Goal: Task Accomplishment & Management: Manage account settings

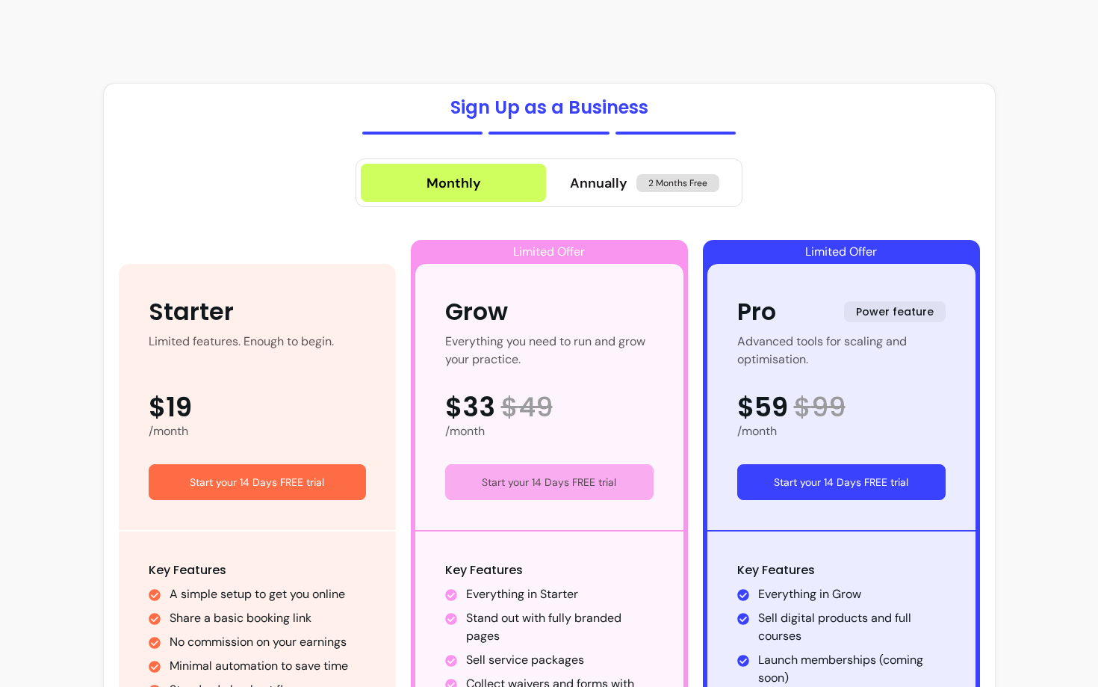
click at [532, 489] on button "Start your 14 Days FREE trial" at bounding box center [549, 482] width 208 height 36
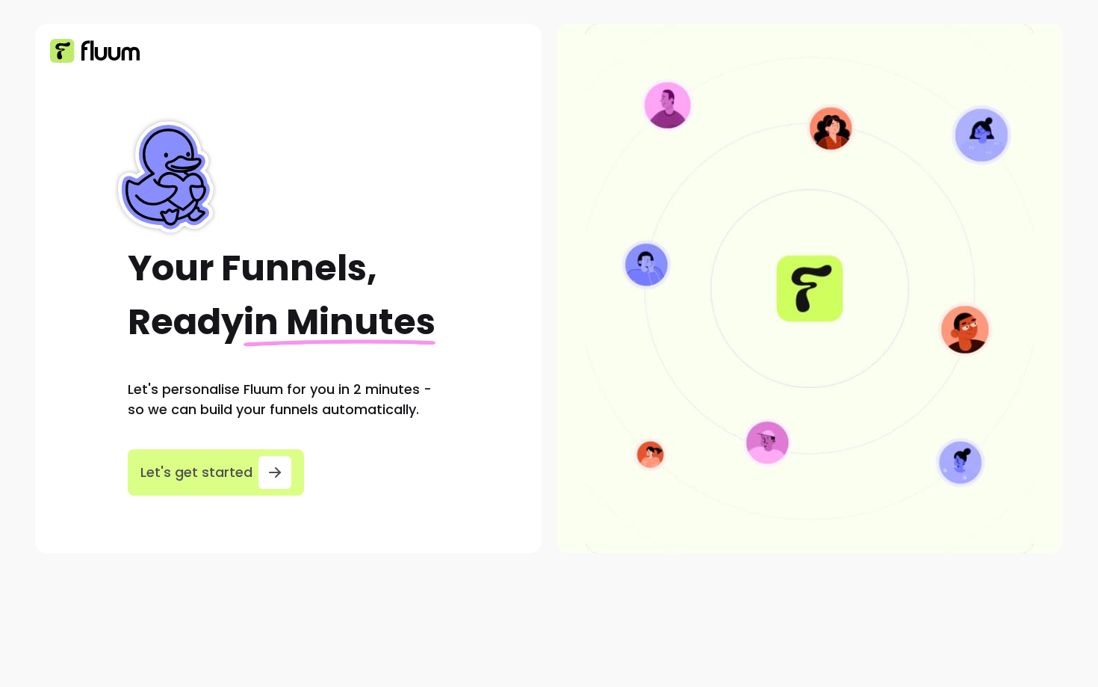
click at [228, 465] on span "Let's get started" at bounding box center [196, 472] width 112 height 21
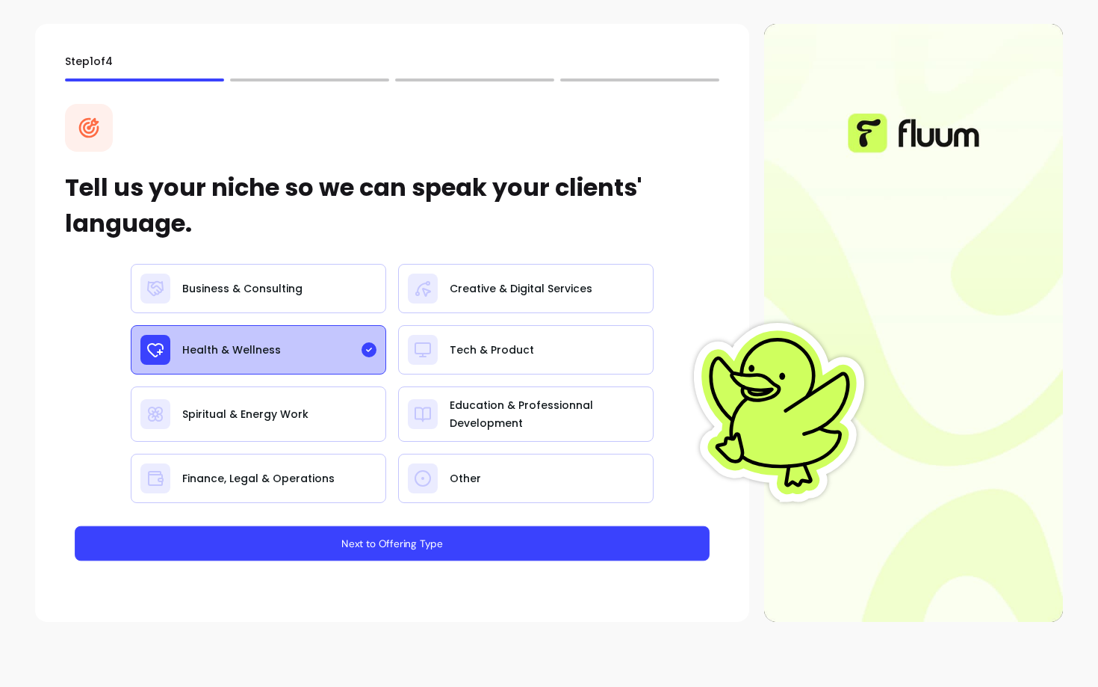
click at [359, 545] on button "Next to Offering Type" at bounding box center [392, 543] width 635 height 35
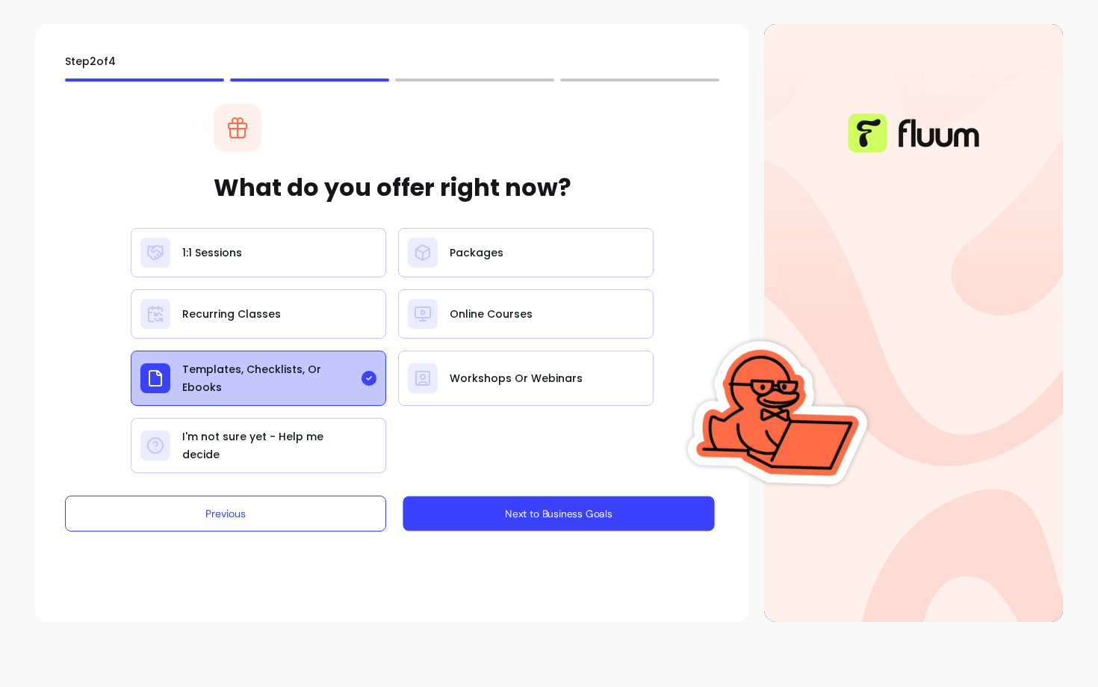
click at [540, 510] on button "Next to Business Goals" at bounding box center [559, 513] width 312 height 35
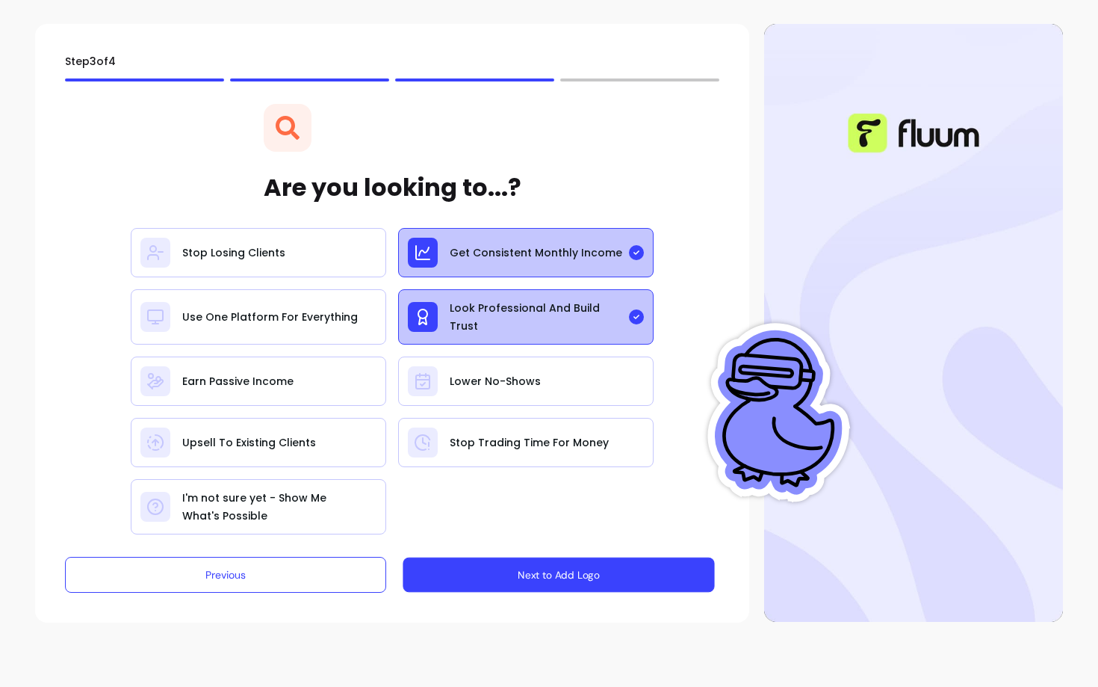
click at [521, 564] on button "Next to Add Logo" at bounding box center [559, 574] width 312 height 35
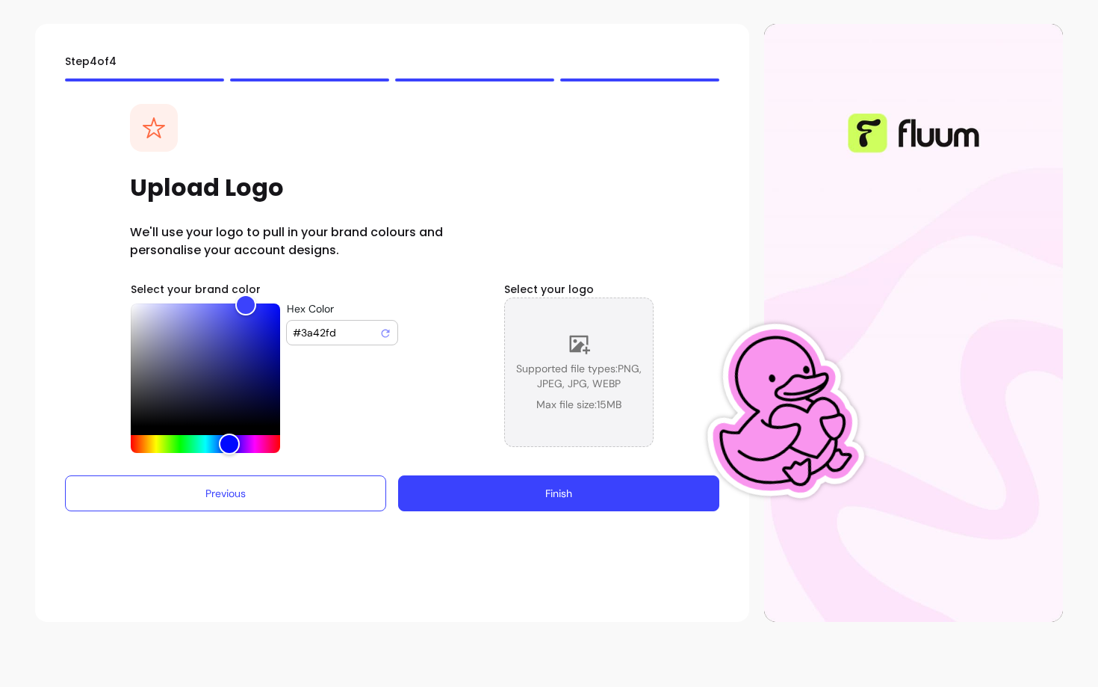
click at [597, 380] on span "Supported file types: PNG, JPEG, JPG, WEBP" at bounding box center [579, 376] width 148 height 30
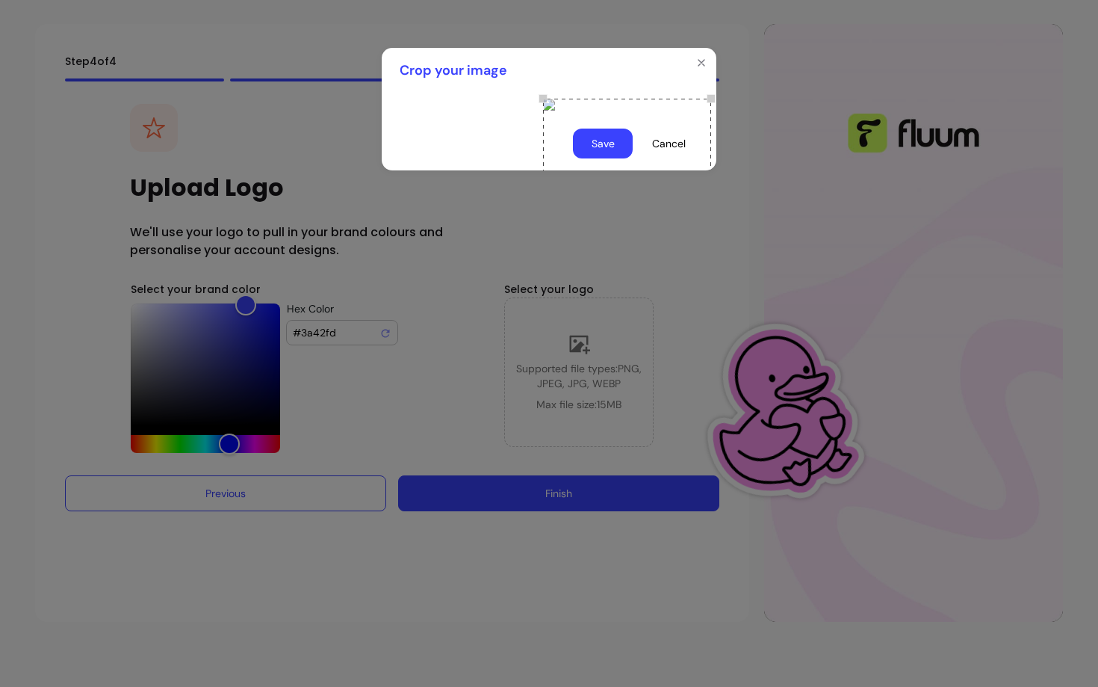
click at [543, 194] on div "Use the arrow keys to move the crop selection area" at bounding box center [627, 183] width 168 height 168
click at [606, 158] on button "Save" at bounding box center [603, 144] width 60 height 30
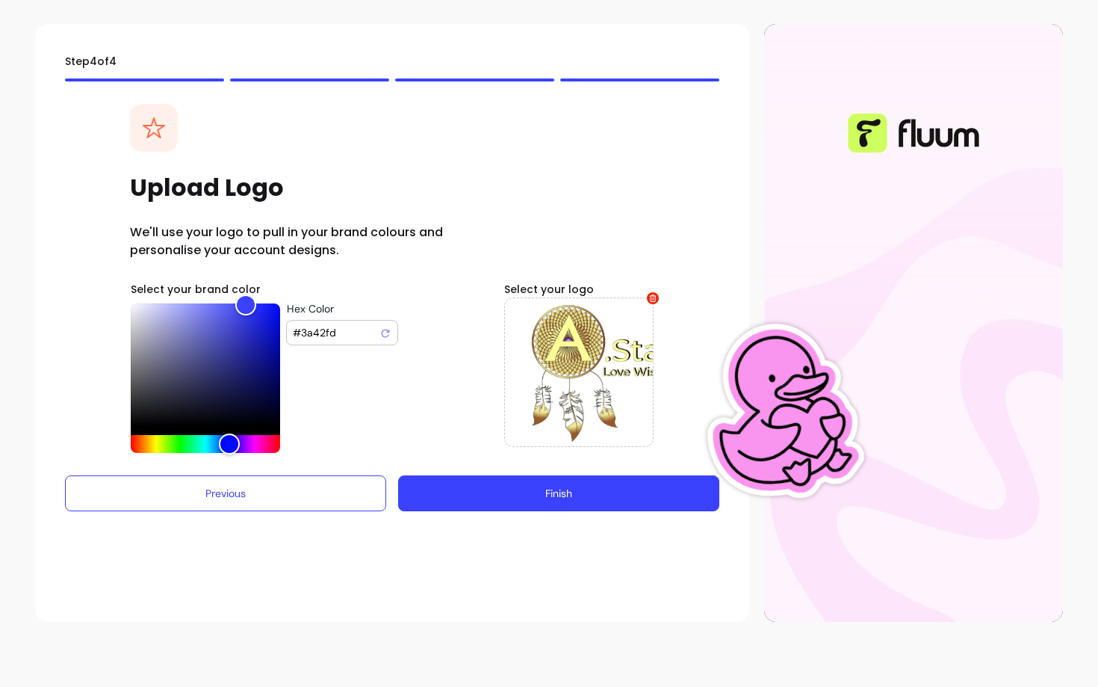
click at [621, 498] on button "Finish" at bounding box center [558, 493] width 321 height 36
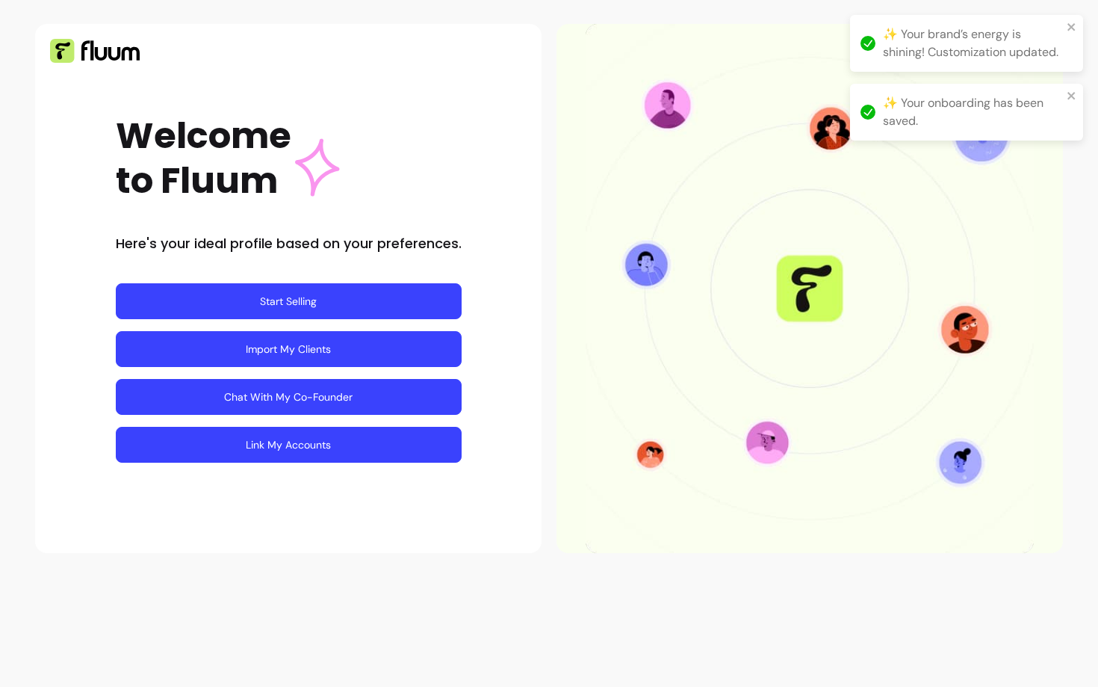
click at [279, 453] on link "Link My Accounts" at bounding box center [289, 445] width 346 height 36
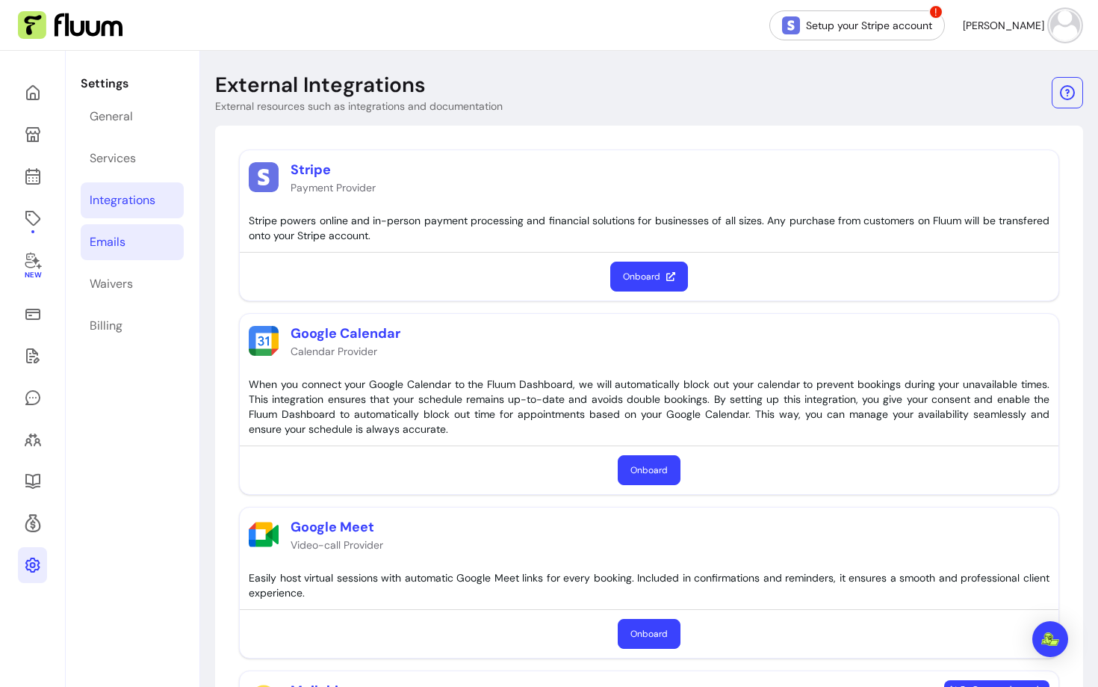
click at [131, 247] on link "Emails" at bounding box center [132, 242] width 103 height 36
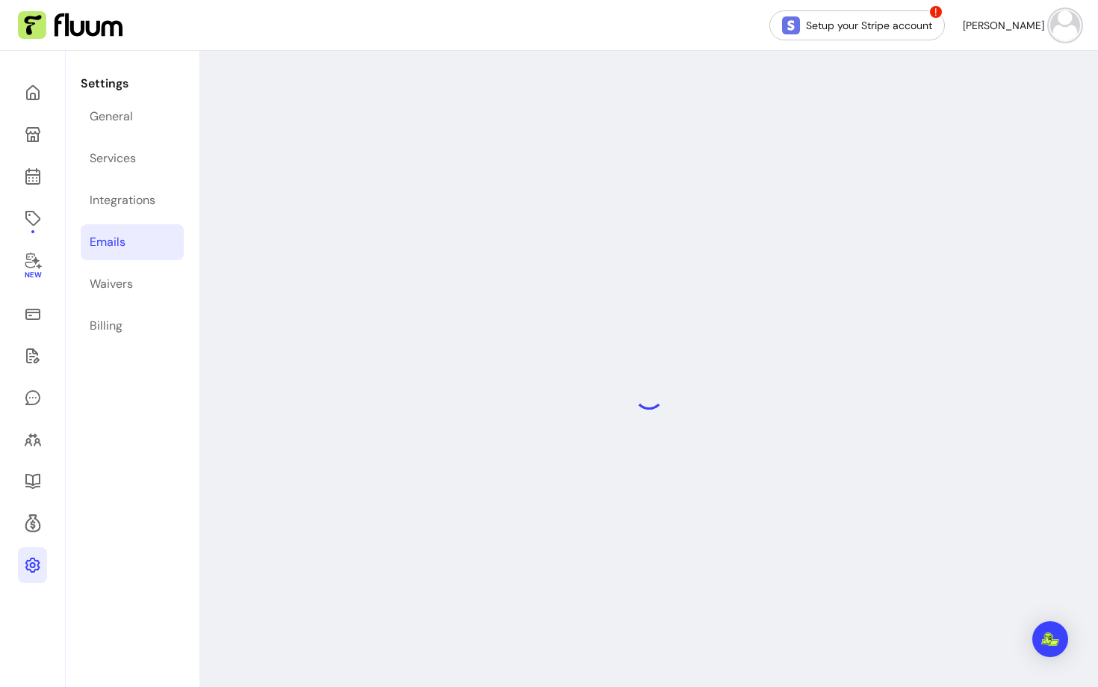
select select "**********"
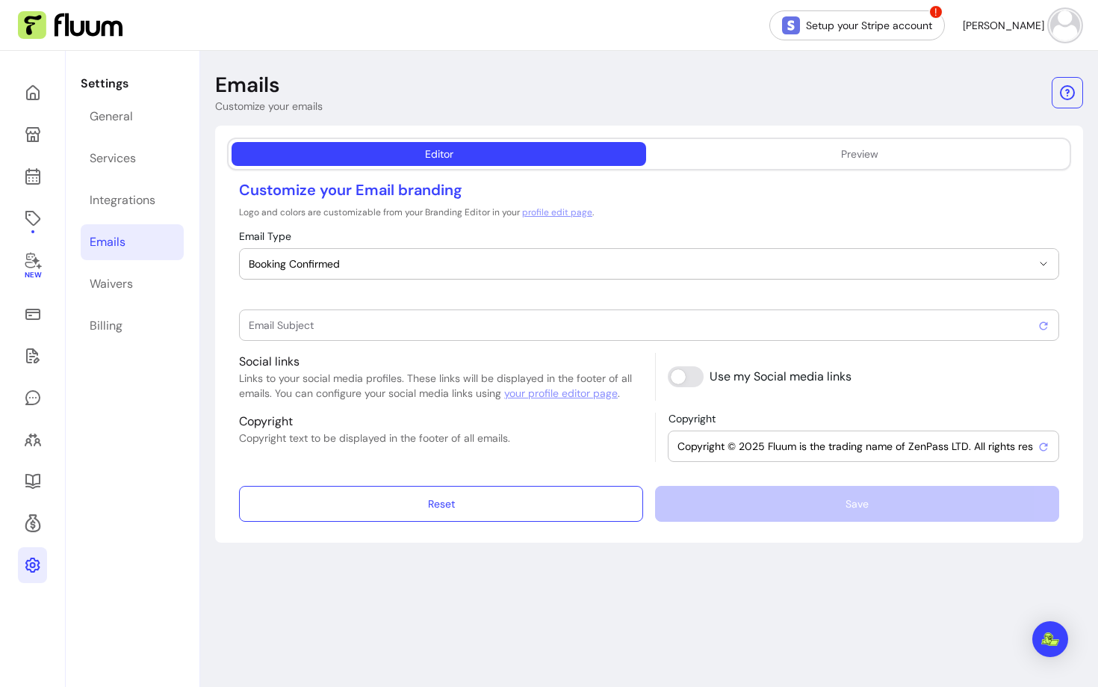
type input "Booking confirmed !"
click at [774, 162] on button "Preview" at bounding box center [859, 154] width 415 height 24
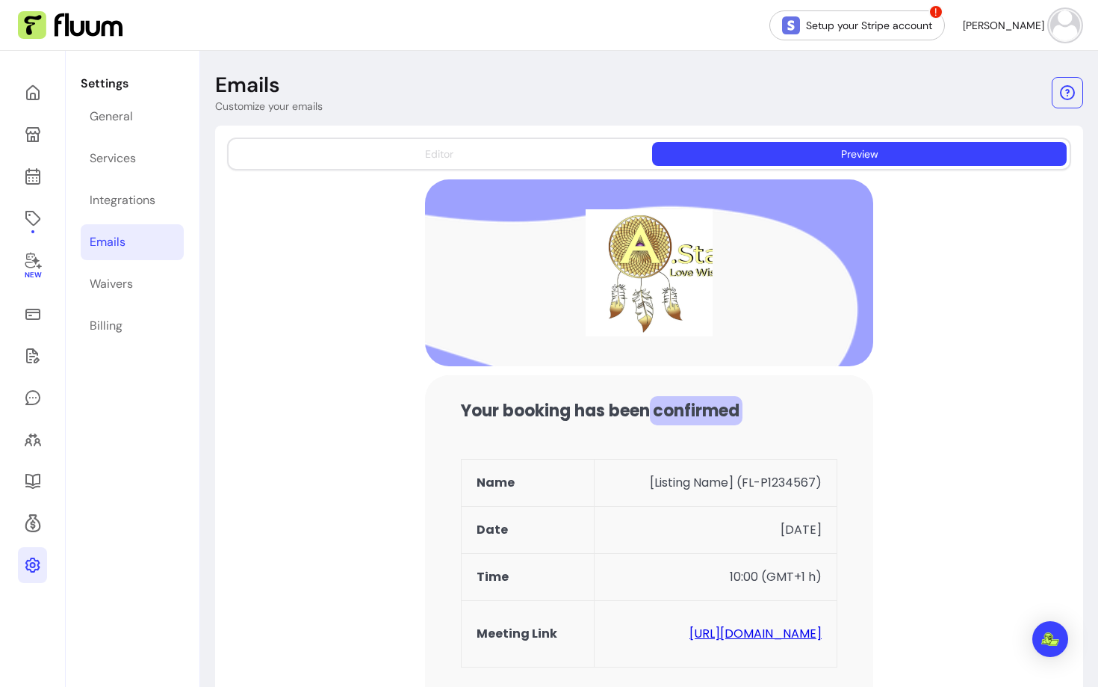
click at [363, 154] on button "Editor" at bounding box center [439, 154] width 415 height 24
select select "**********"
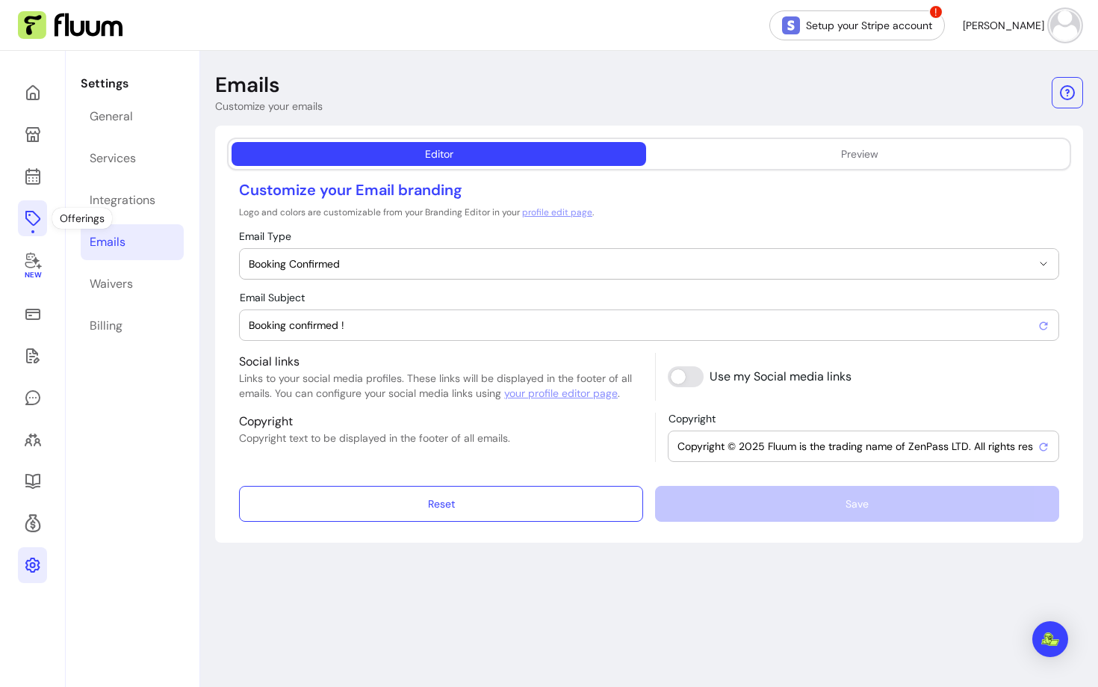
click at [33, 223] on icon at bounding box center [33, 218] width 18 height 18
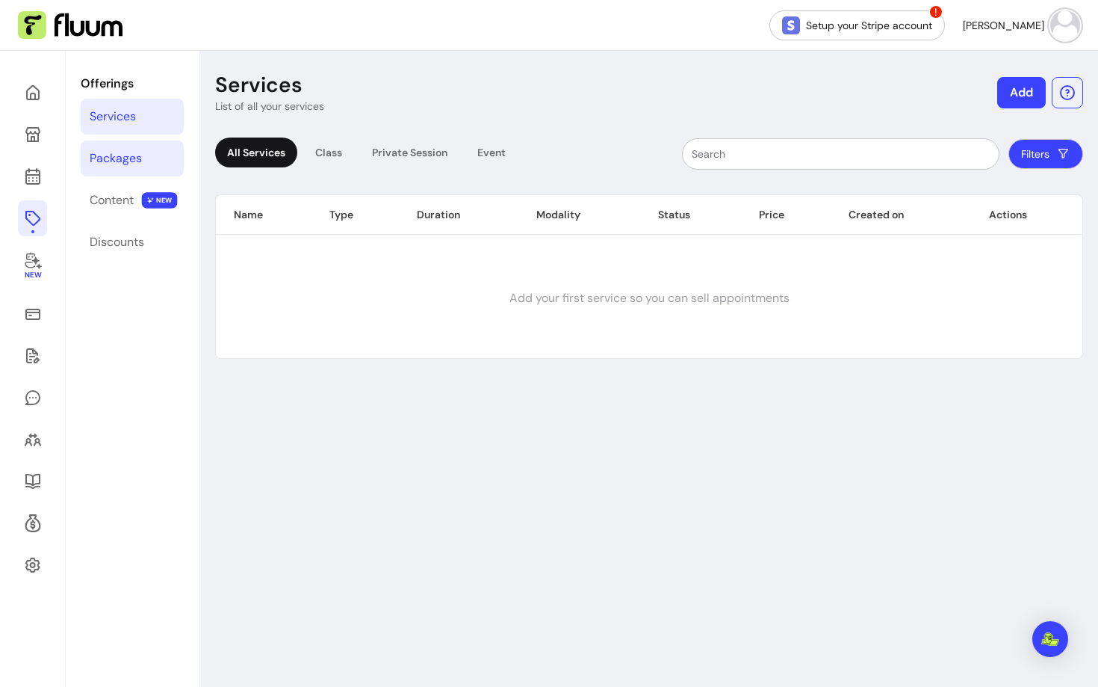
click at [123, 148] on link "Packages" at bounding box center [132, 158] width 103 height 36
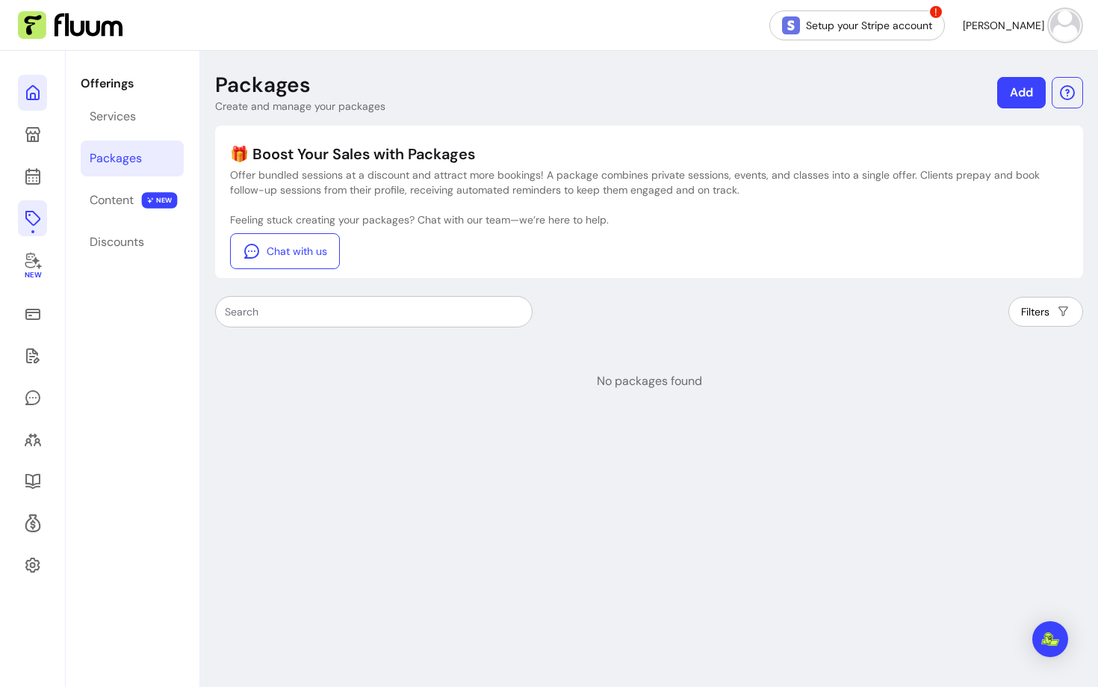
click at [37, 96] on icon at bounding box center [33, 93] width 18 height 18
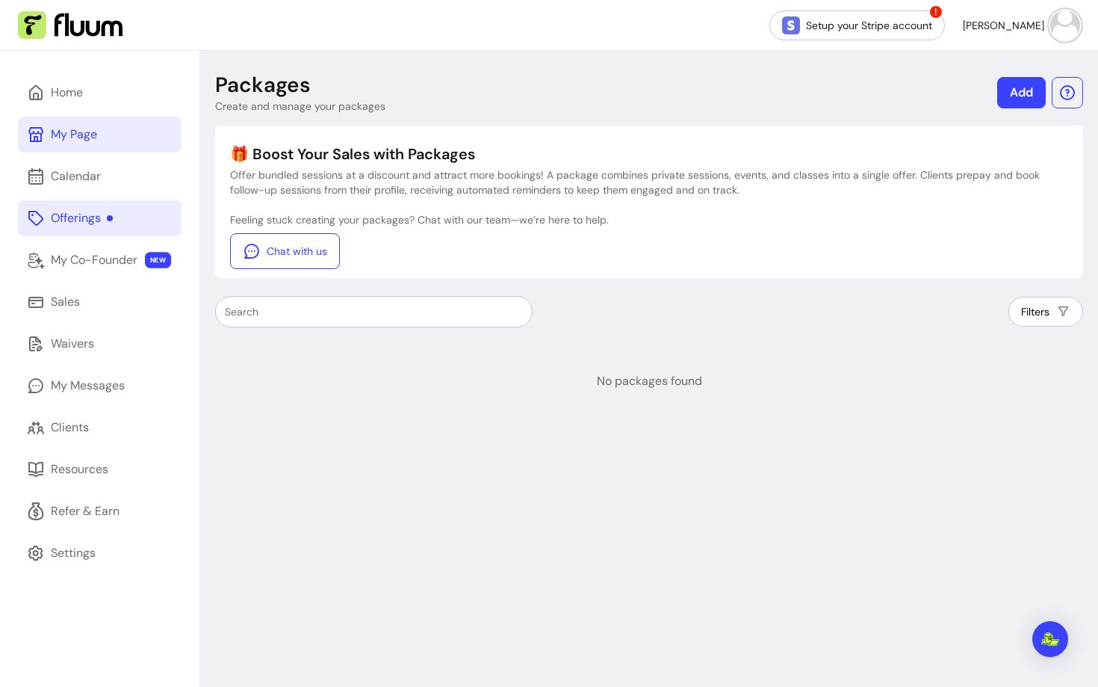
click at [66, 136] on div "My Page" at bounding box center [74, 135] width 46 height 18
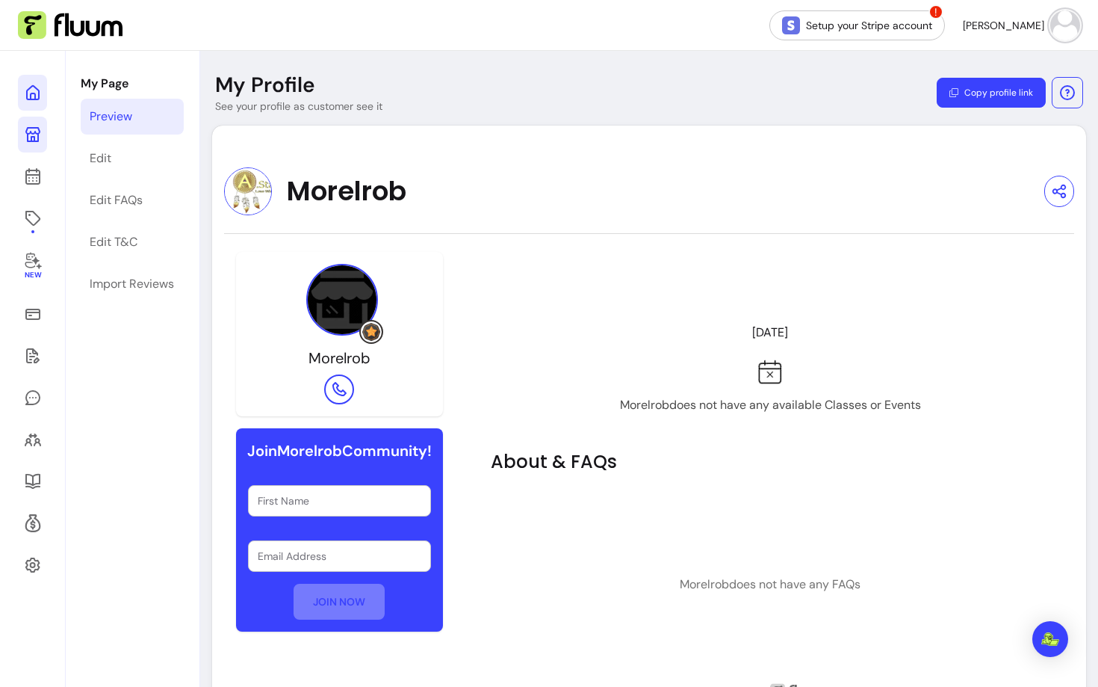
click at [40, 91] on icon at bounding box center [33, 93] width 18 height 18
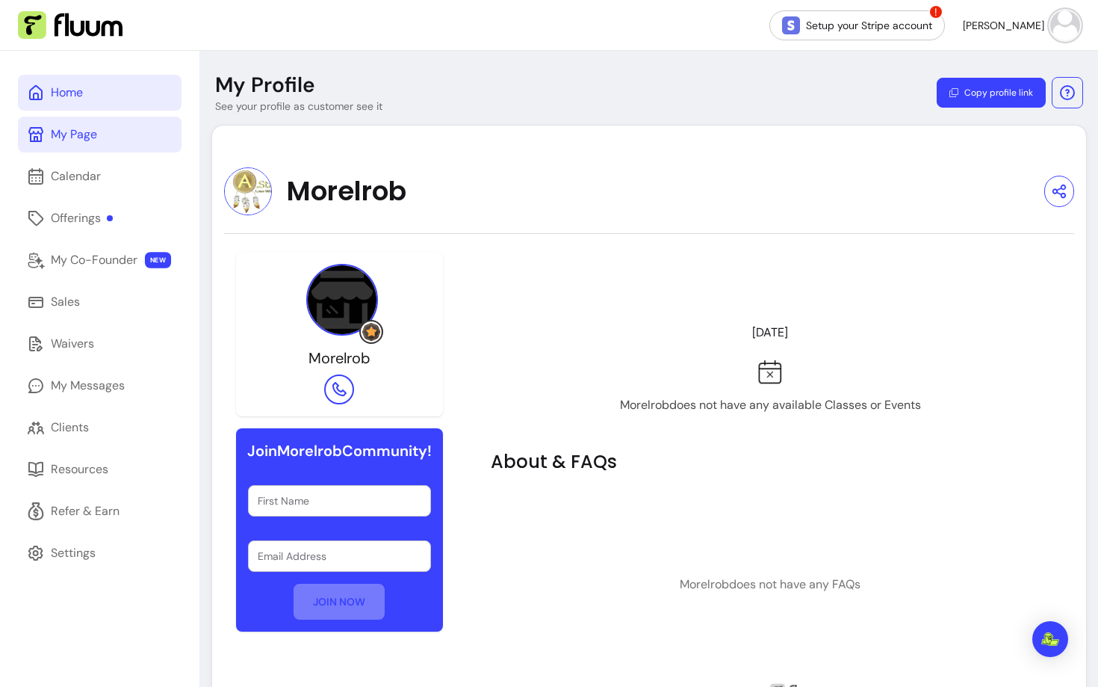
click at [59, 90] on div "Home" at bounding box center [67, 93] width 32 height 18
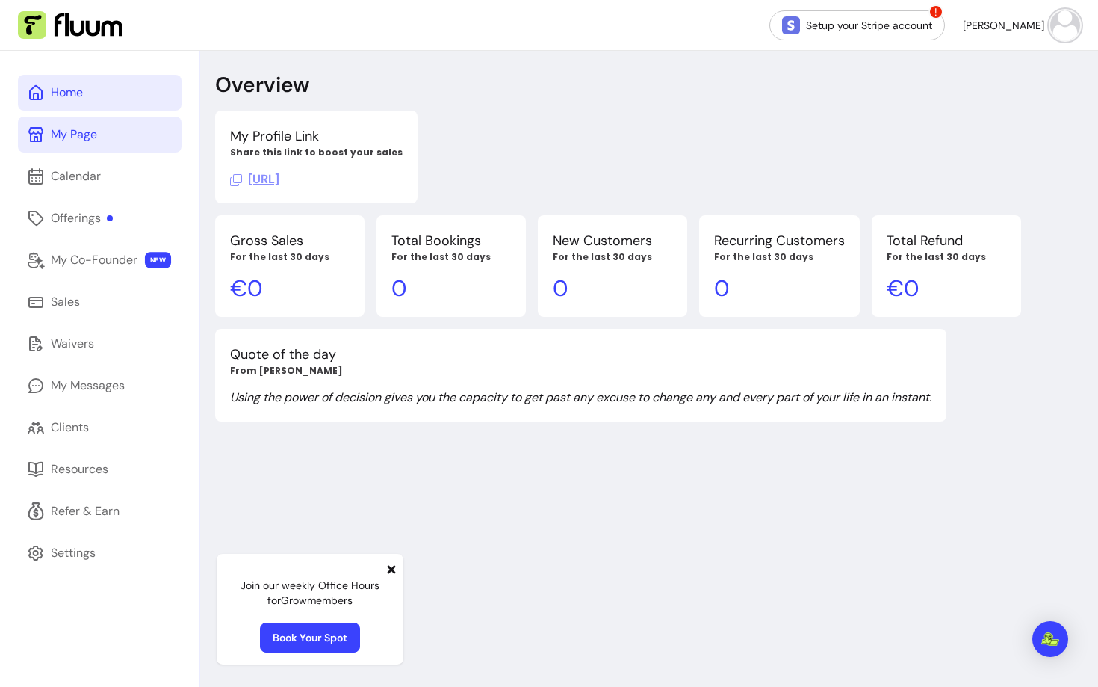
click at [390, 566] on icon at bounding box center [392, 569] width 12 height 12
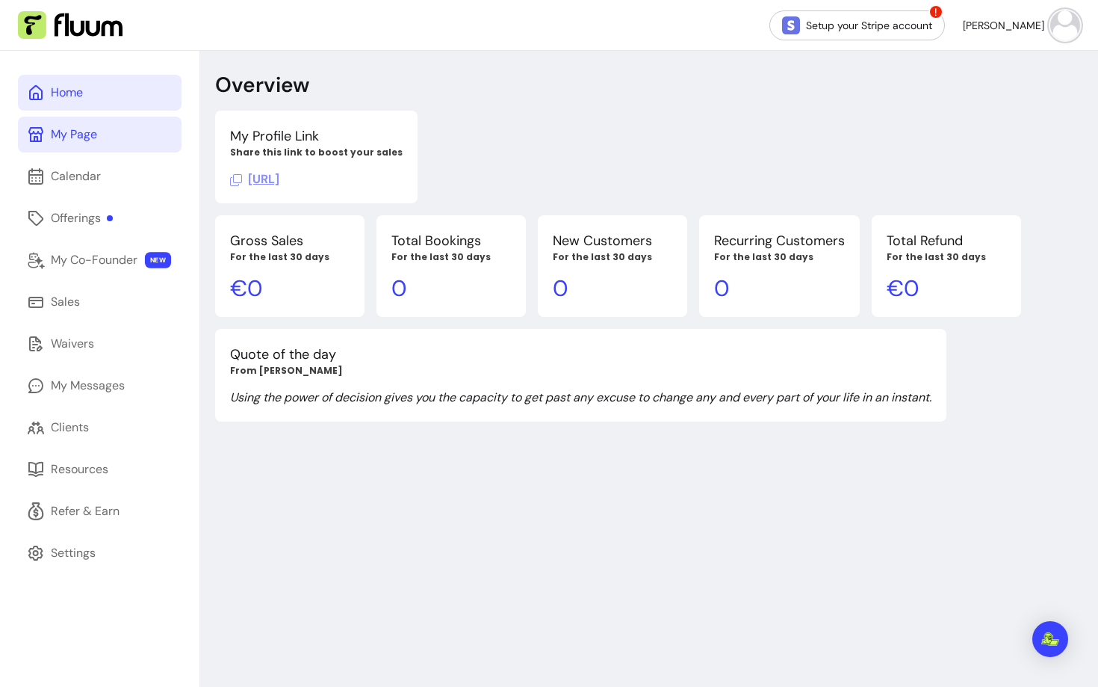
click at [1054, 27] on img at bounding box center [1065, 25] width 30 height 30
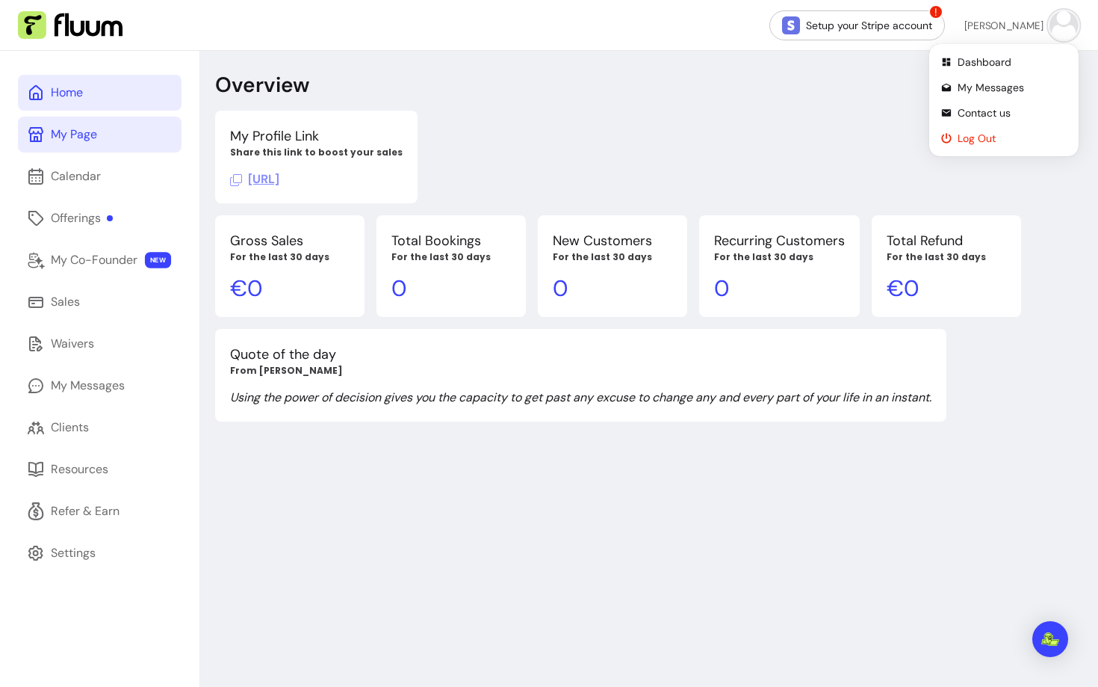
click at [958, 140] on span "Log Out" at bounding box center [1012, 138] width 109 height 15
